Goal: Task Accomplishment & Management: Manage account settings

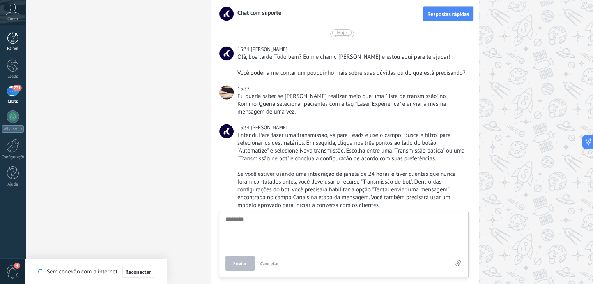
scroll to position [7, 0]
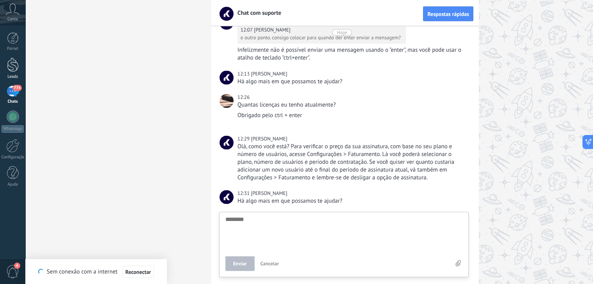
click at [20, 67] on link "Leads" at bounding box center [12, 69] width 25 height 22
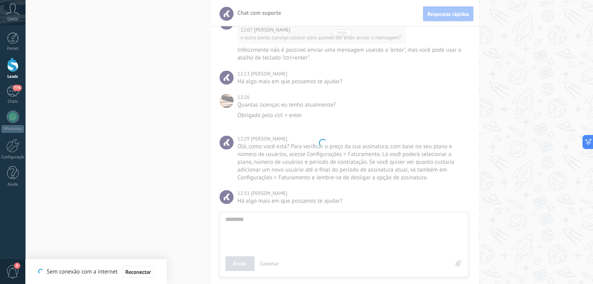
type textarea "********"
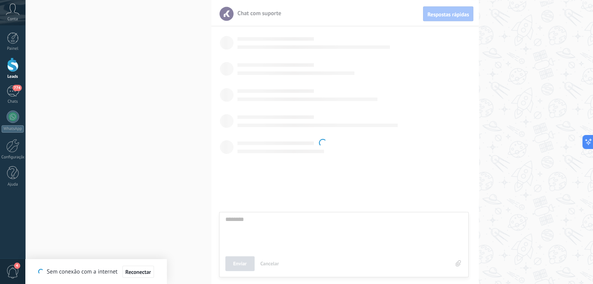
scroll to position [7, 0]
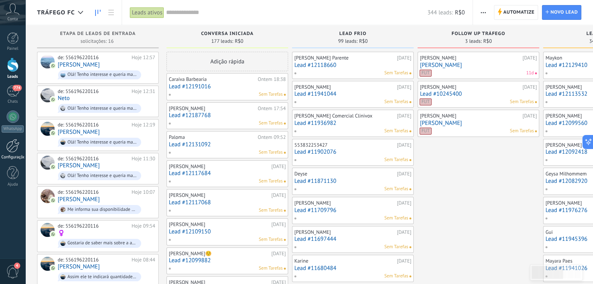
click at [16, 153] on link "Configurações" at bounding box center [12, 149] width 25 height 21
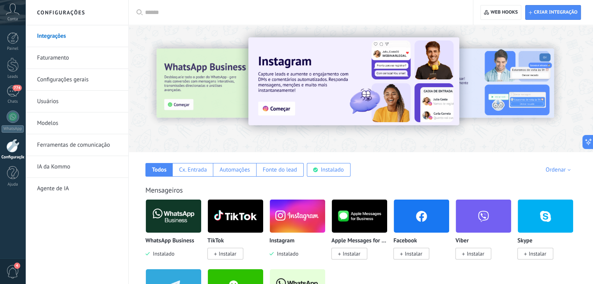
click at [76, 52] on link "Faturamento" at bounding box center [78, 58] width 83 height 22
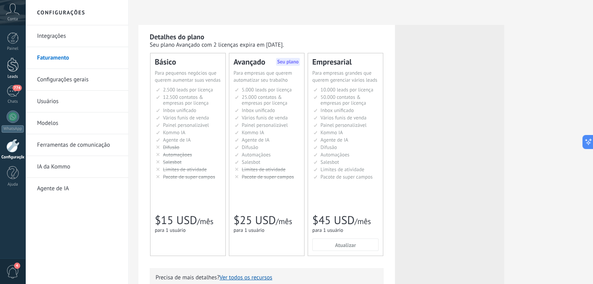
click at [14, 75] on div "Leads" at bounding box center [13, 76] width 23 height 5
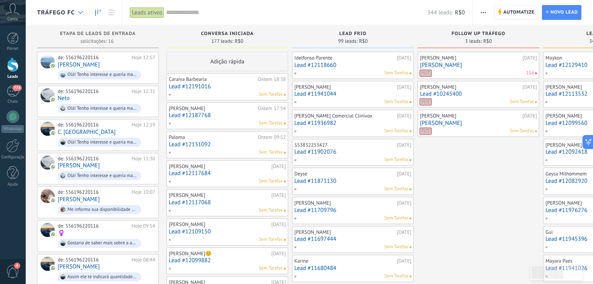
click at [80, 10] on div at bounding box center [80, 12] width 13 height 15
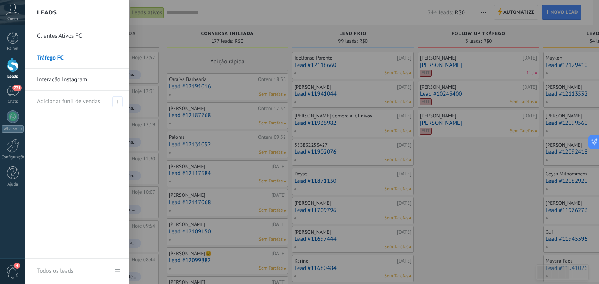
click at [193, 24] on div at bounding box center [324, 142] width 599 height 284
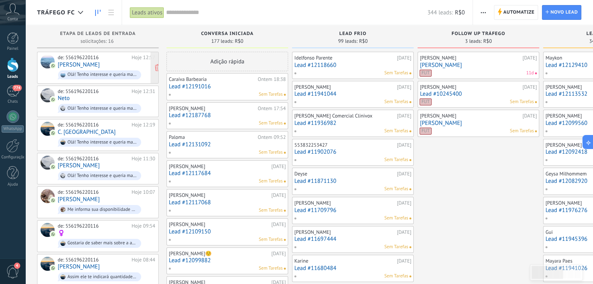
click at [76, 65] on link "[PERSON_NAME]" at bounding box center [79, 65] width 42 height 7
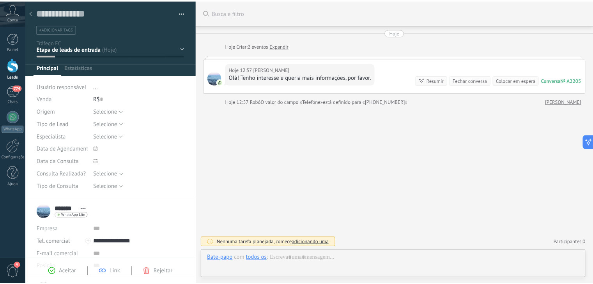
scroll to position [11, 0]
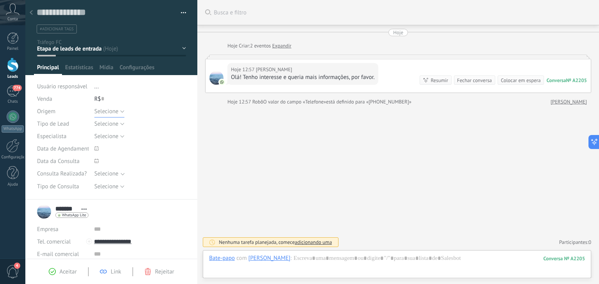
click at [122, 112] on button "Selecione" at bounding box center [109, 111] width 30 height 12
click at [97, 88] on span "..." at bounding box center [96, 86] width 5 height 7
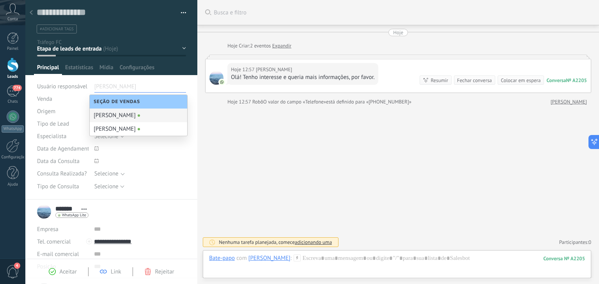
click at [32, 9] on div at bounding box center [31, 12] width 11 height 15
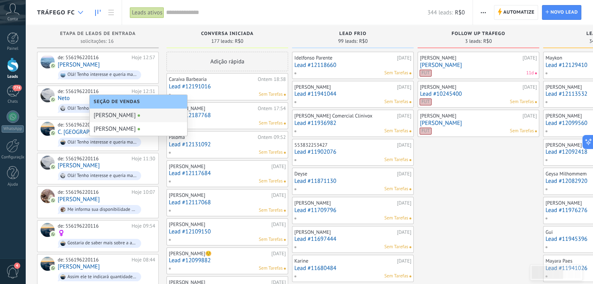
click at [78, 13] on icon at bounding box center [80, 12] width 5 height 3
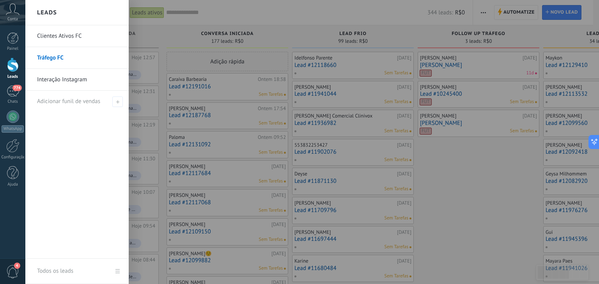
click at [175, 37] on div at bounding box center [324, 142] width 599 height 284
